Goal: Task Accomplishment & Management: Manage account settings

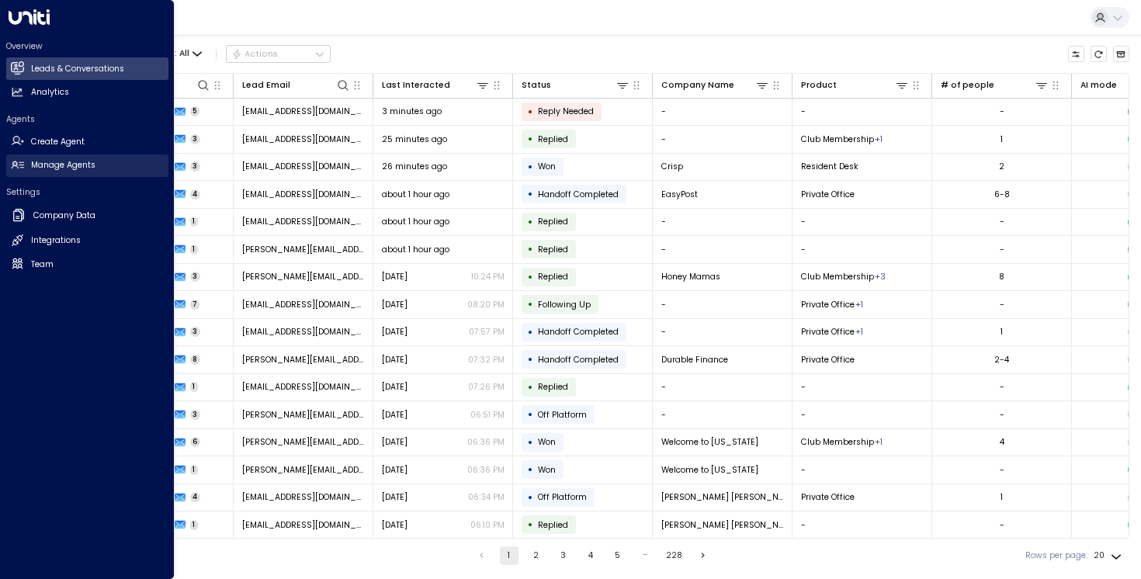
click at [52, 169] on h2 "Manage Agents" at bounding box center [63, 165] width 64 height 12
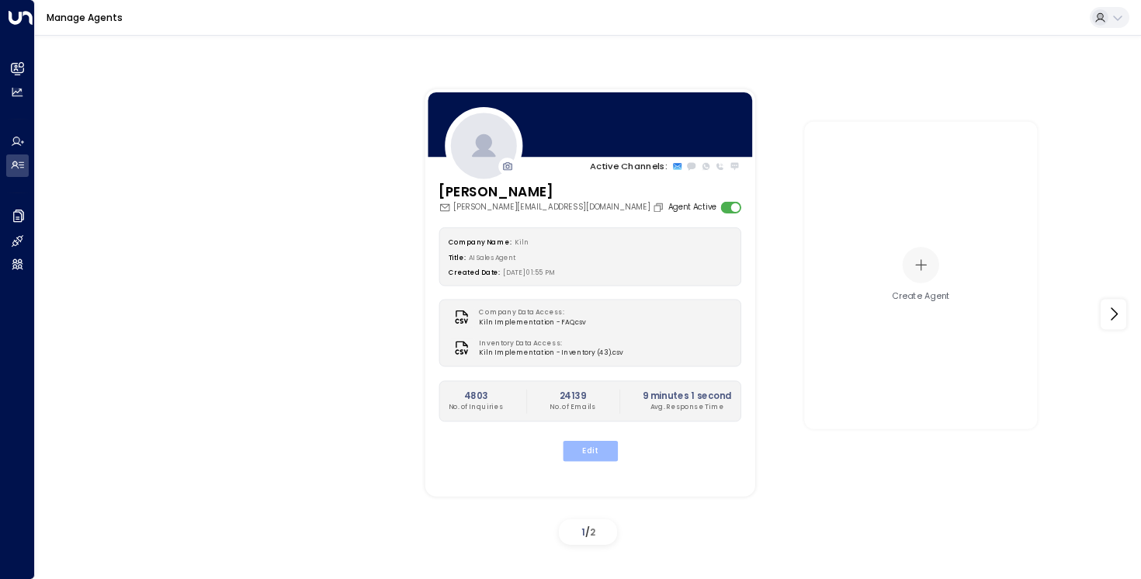
click at [585, 449] on button "Edit" at bounding box center [589, 451] width 55 height 20
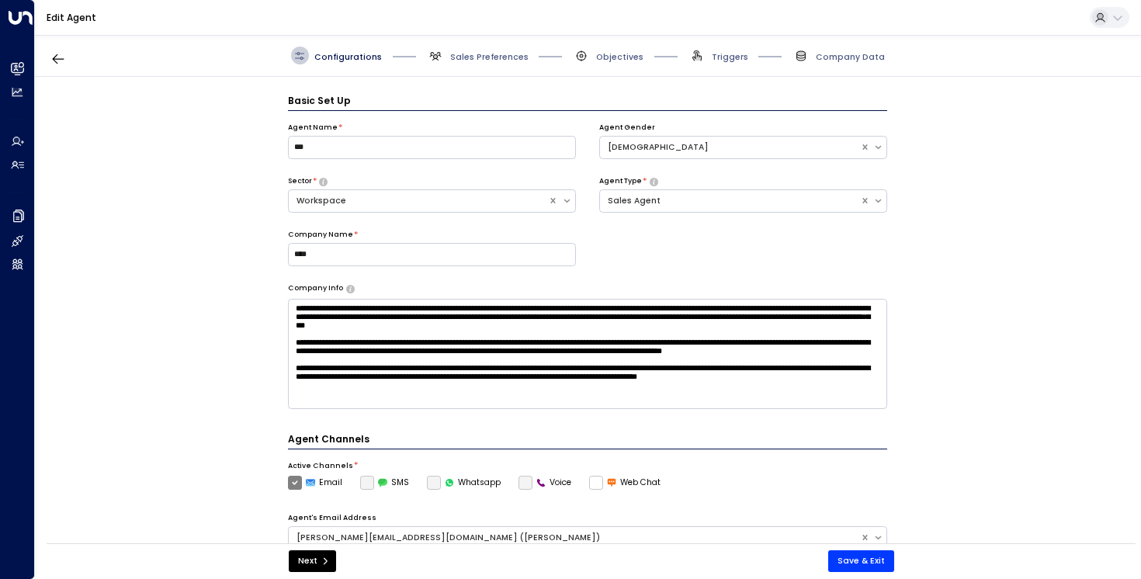
scroll to position [17, 0]
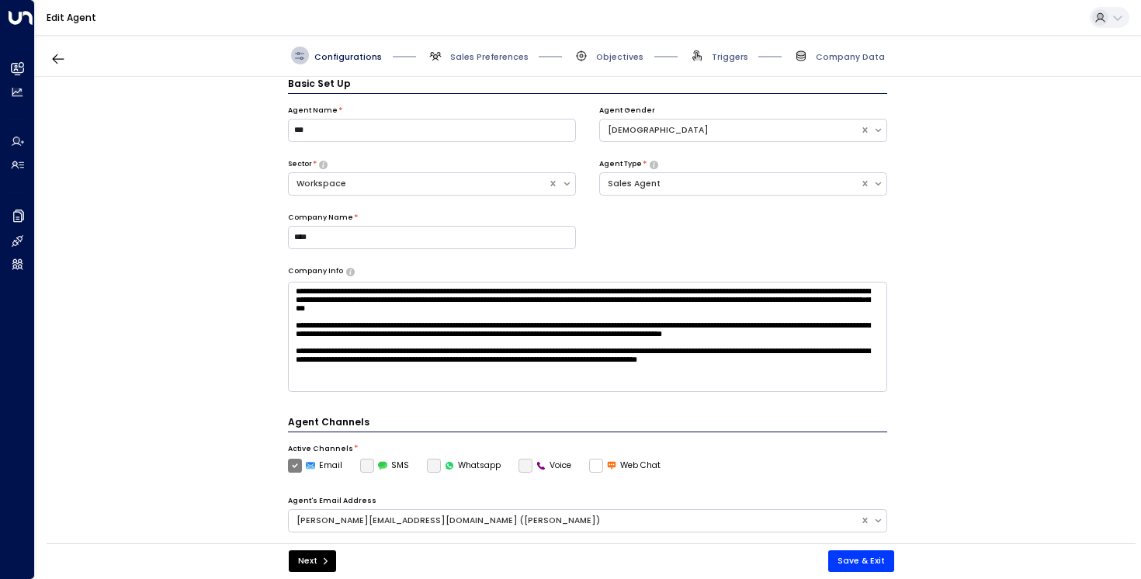
click at [819, 51] on span "Company Data" at bounding box center [839, 56] width 92 height 18
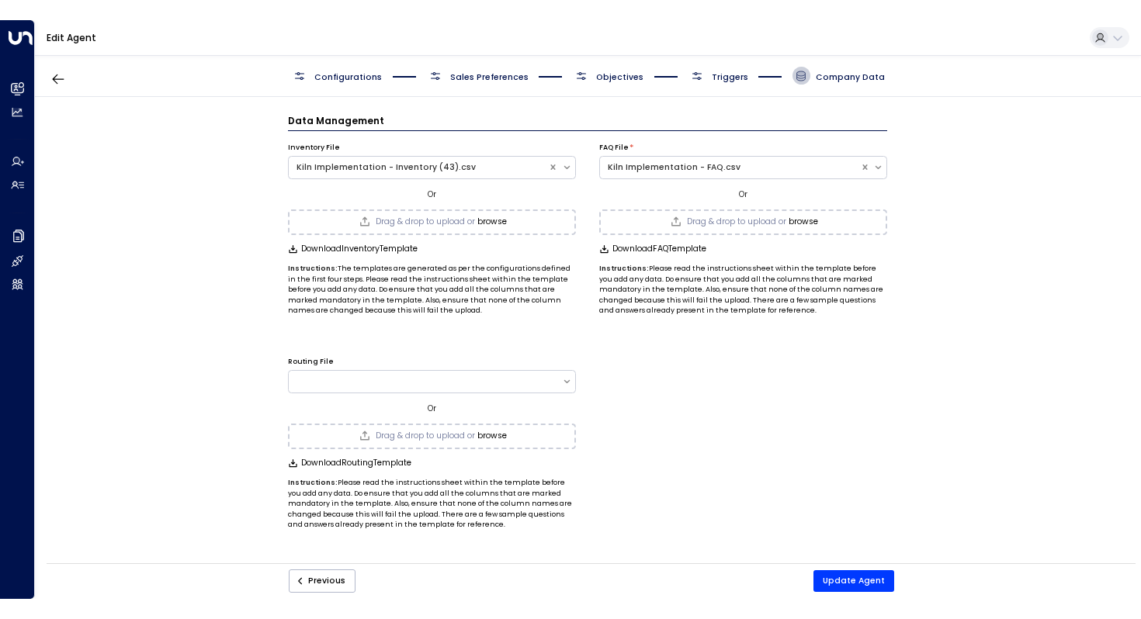
scroll to position [0, 0]
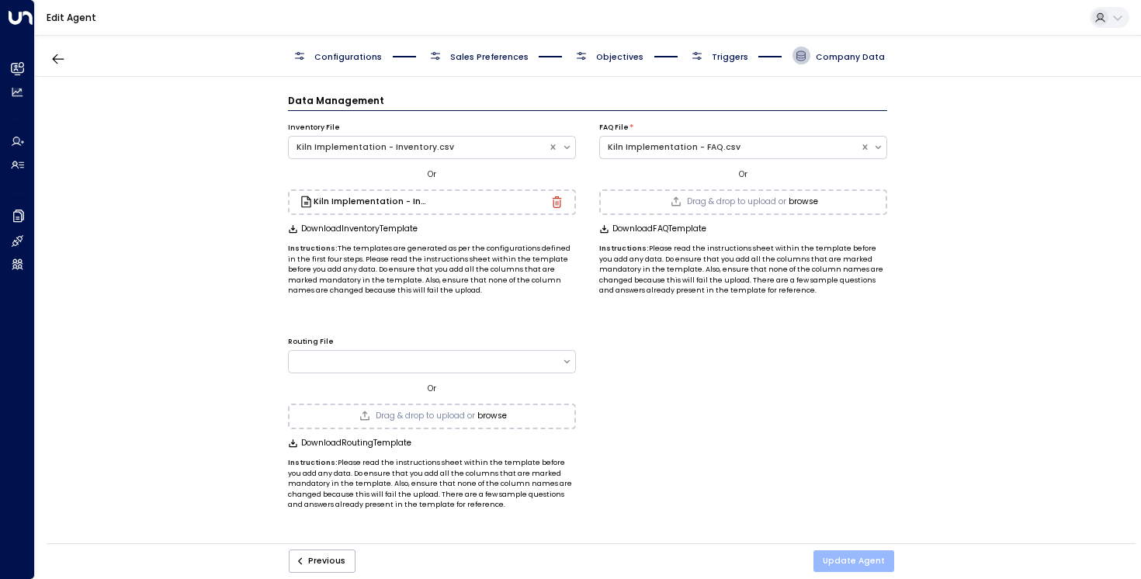
click at [834, 568] on button "Update Agent" at bounding box center [854, 561] width 81 height 22
